Goal: Information Seeking & Learning: Learn about a topic

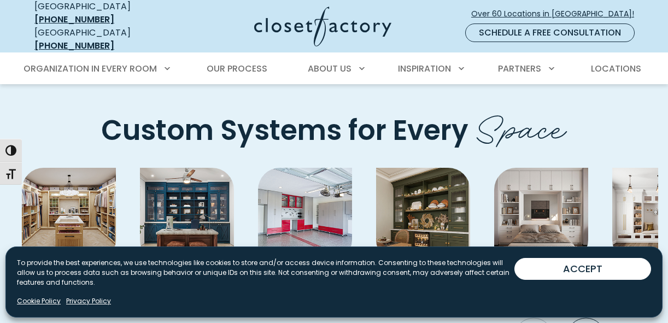
scroll to position [3028, 0]
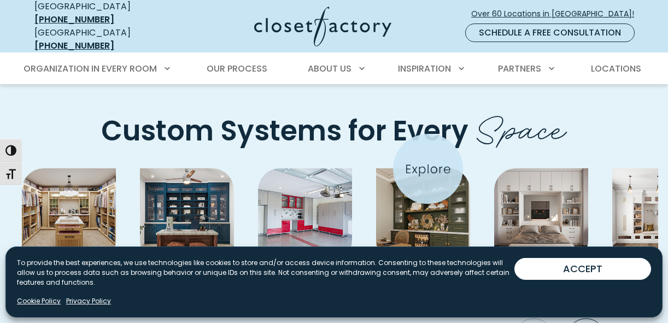
click at [428, 169] on img "Pages Gallery" at bounding box center [423, 215] width 94 height 94
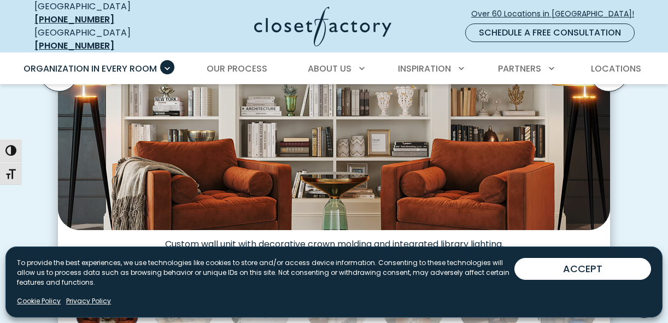
scroll to position [197, 0]
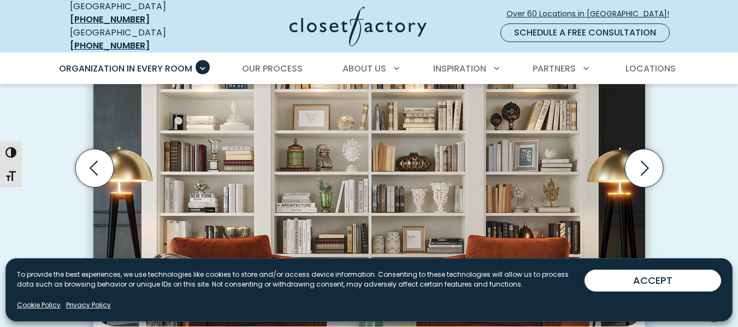
scroll to position [385, 0]
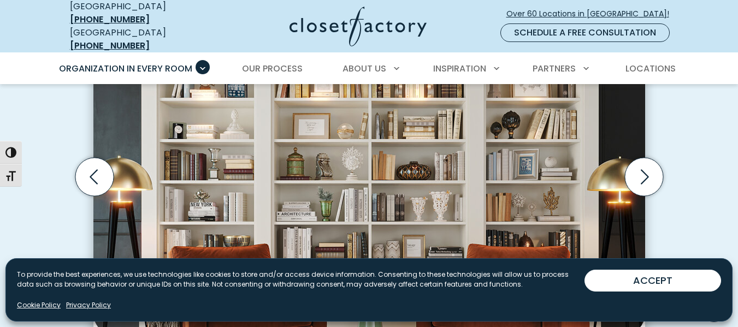
click at [543, 199] on img "Thumbnail Gallery" at bounding box center [369, 167] width 552 height 336
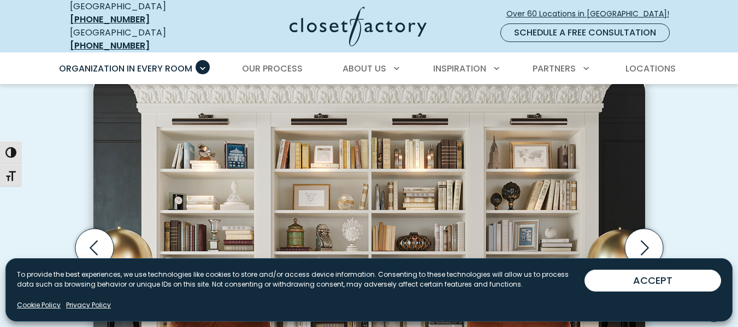
click at [543, 148] on img "Thumbnail Gallery" at bounding box center [369, 238] width 552 height 336
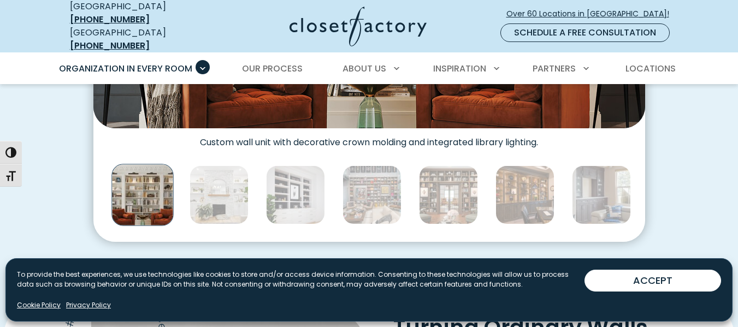
scroll to position [614, 0]
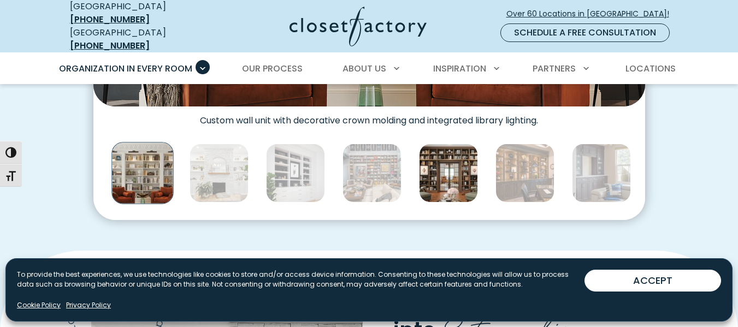
click at [452, 169] on img "Thumbnail Gallery" at bounding box center [448, 173] width 59 height 59
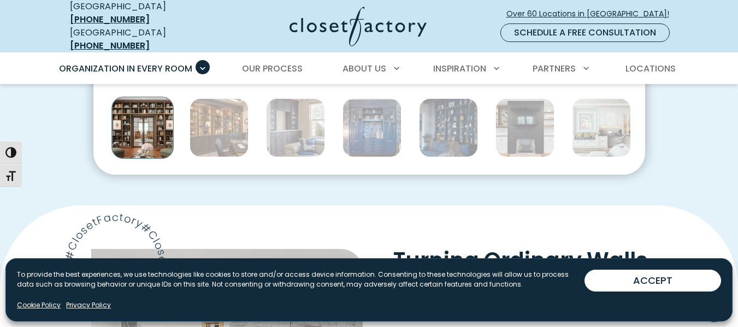
scroll to position [638, 0]
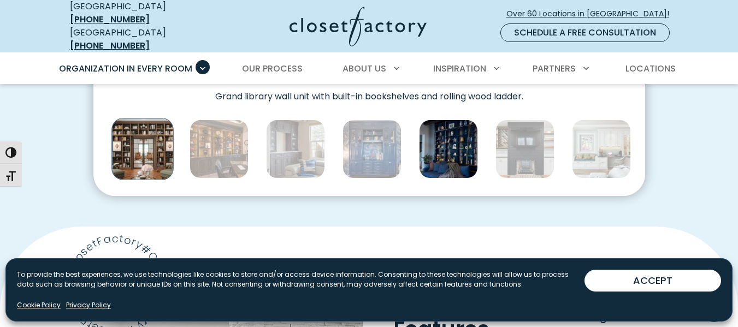
click at [444, 144] on img "Thumbnail Gallery" at bounding box center [448, 149] width 59 height 59
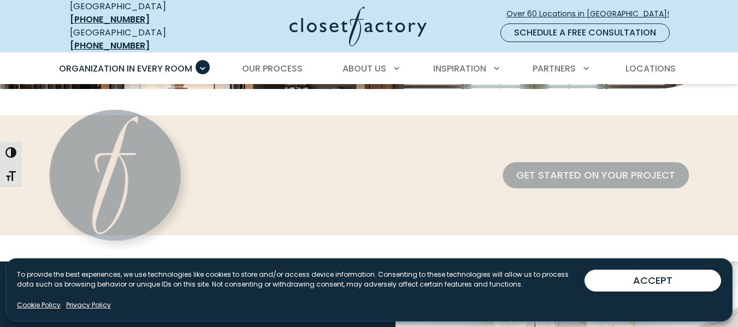
scroll to position [3258, 0]
